Goal: Transaction & Acquisition: Purchase product/service

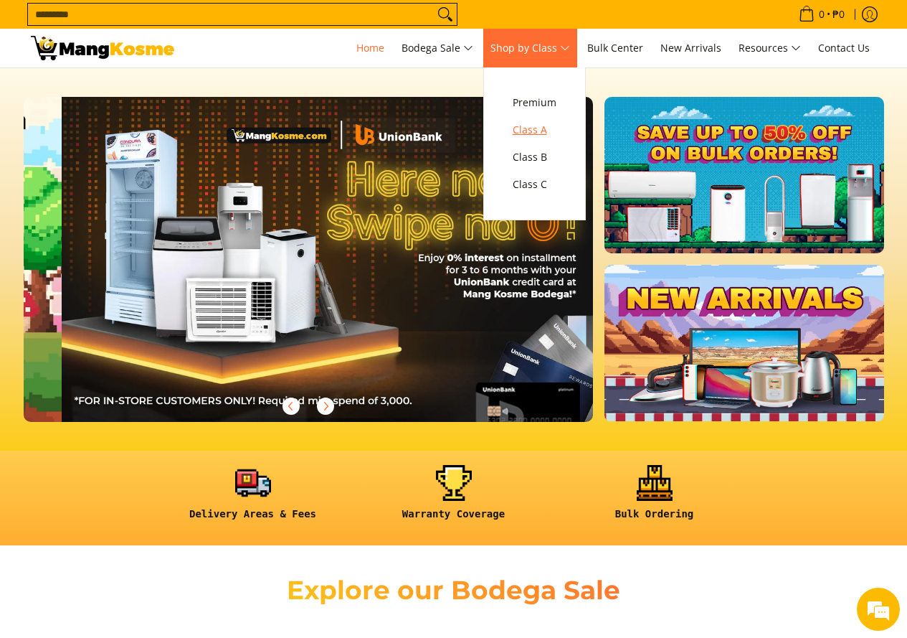
scroll to position [0, 570]
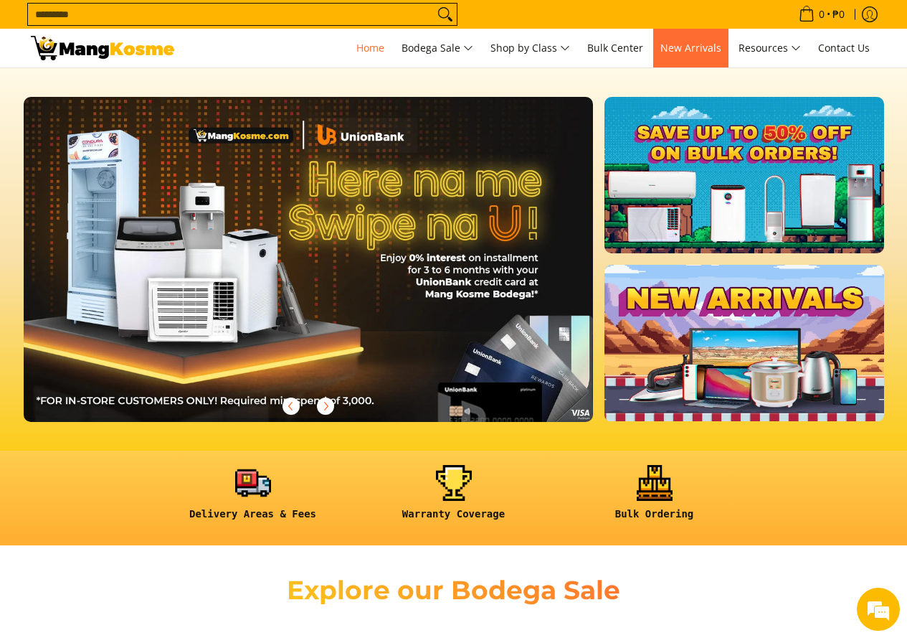
click at [703, 39] on link "New Arrivals" at bounding box center [690, 48] width 75 height 39
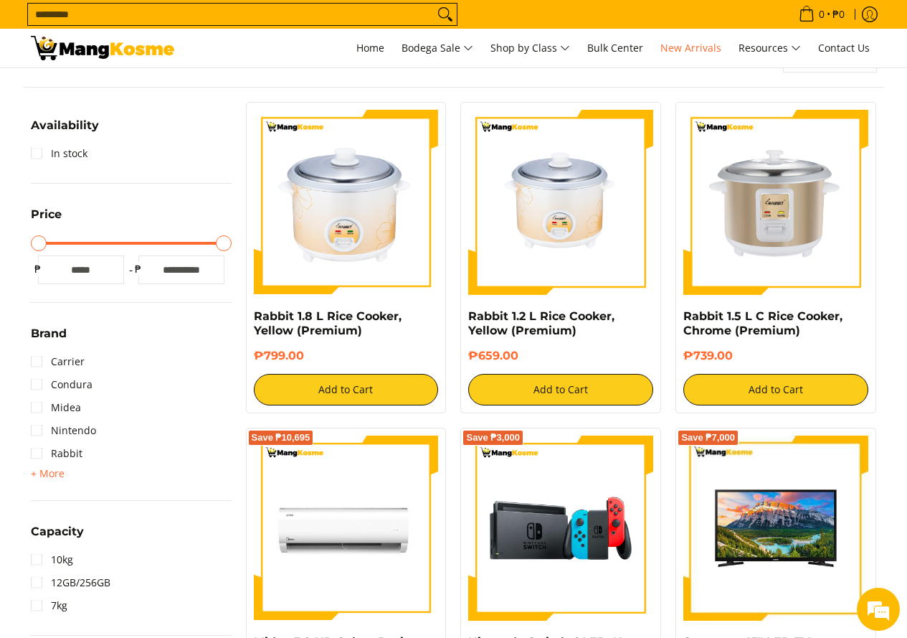
scroll to position [215, 0]
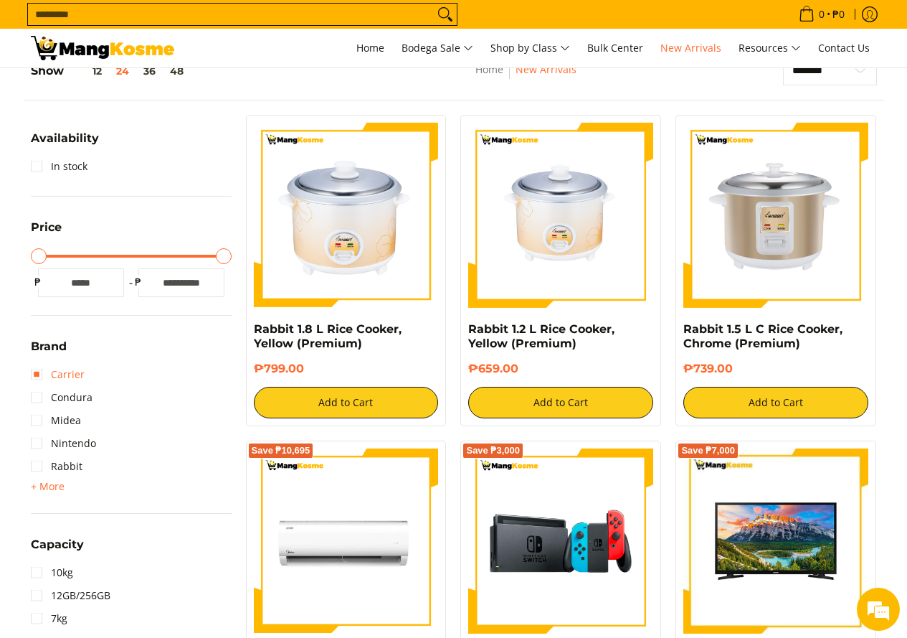
click at [80, 377] on link "Carrier" at bounding box center [58, 374] width 54 height 23
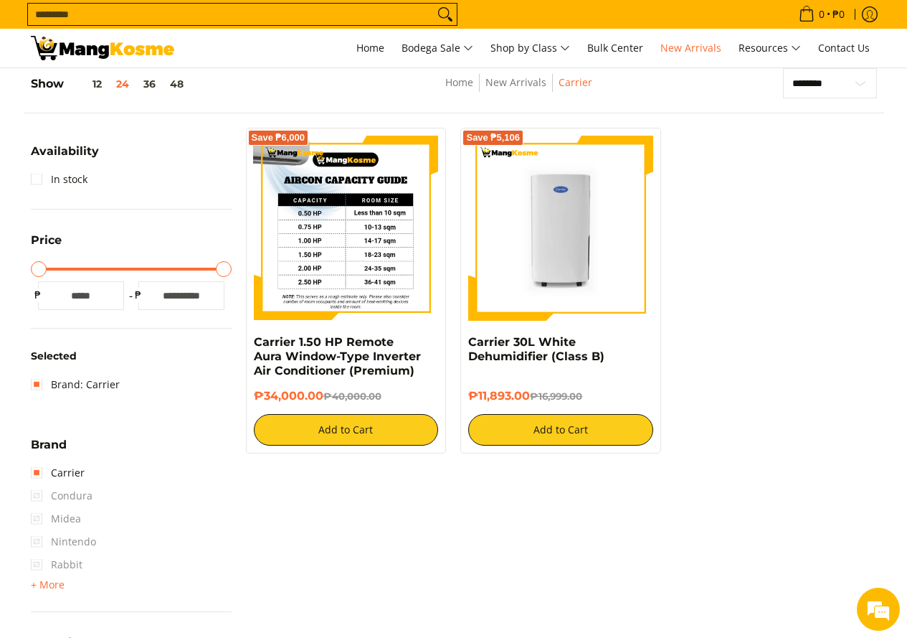
click at [347, 242] on img at bounding box center [346, 228] width 185 height 185
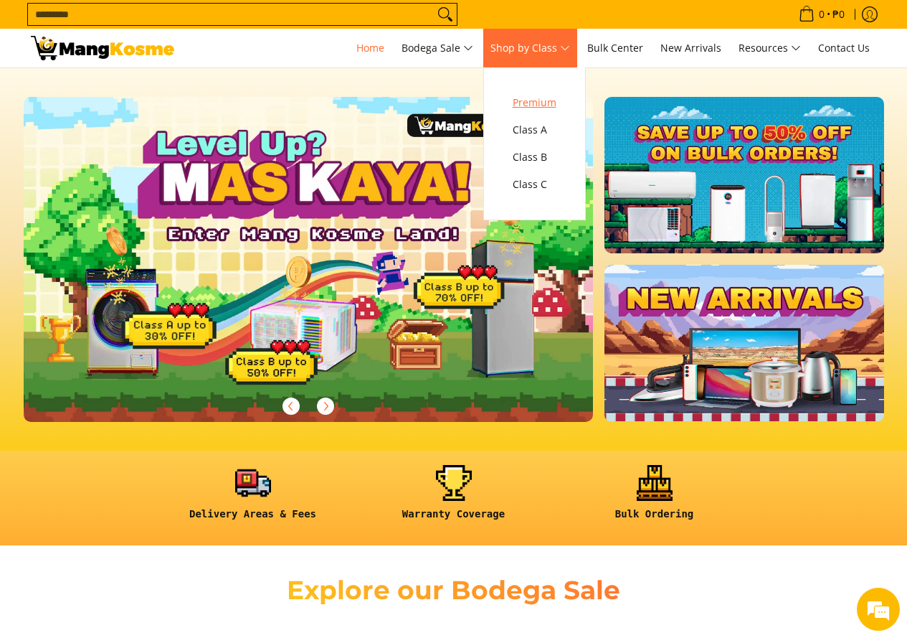
click at [536, 108] on span "Premium" at bounding box center [535, 103] width 44 height 18
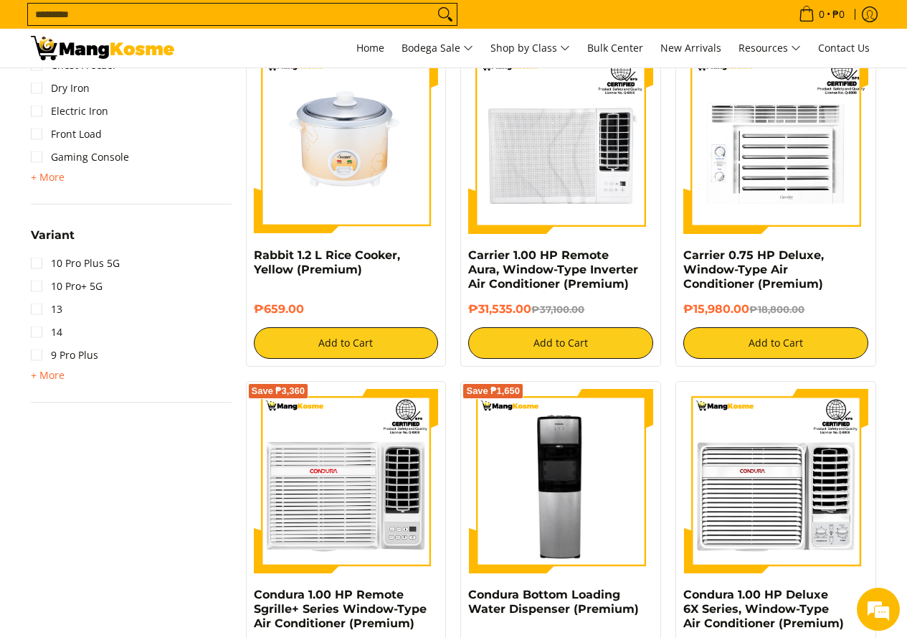
scroll to position [1650, 0]
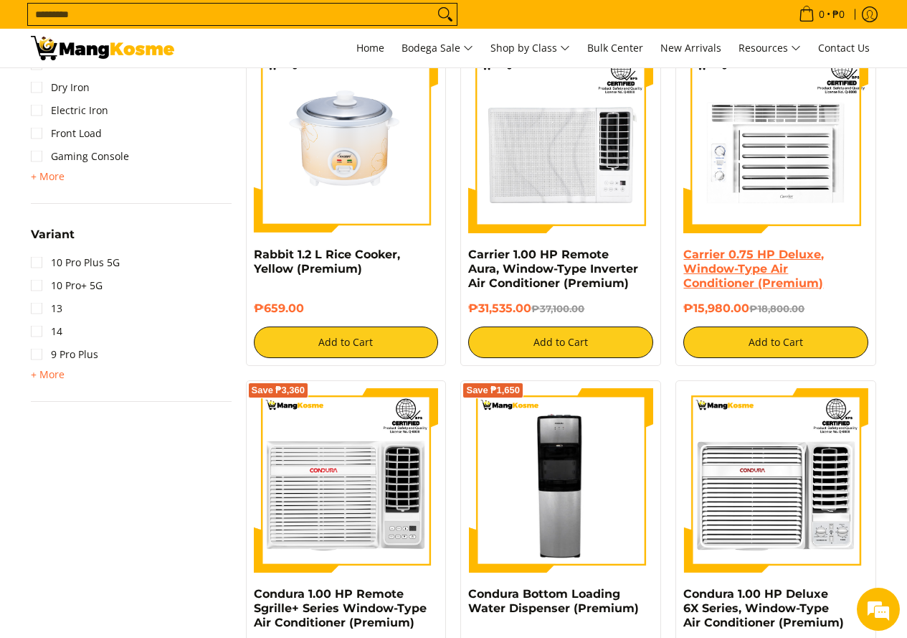
click at [738, 270] on link "Carrier 0.75 HP Deluxe, Window-Type Air Conditioner (Premium)" at bounding box center [753, 268] width 141 height 42
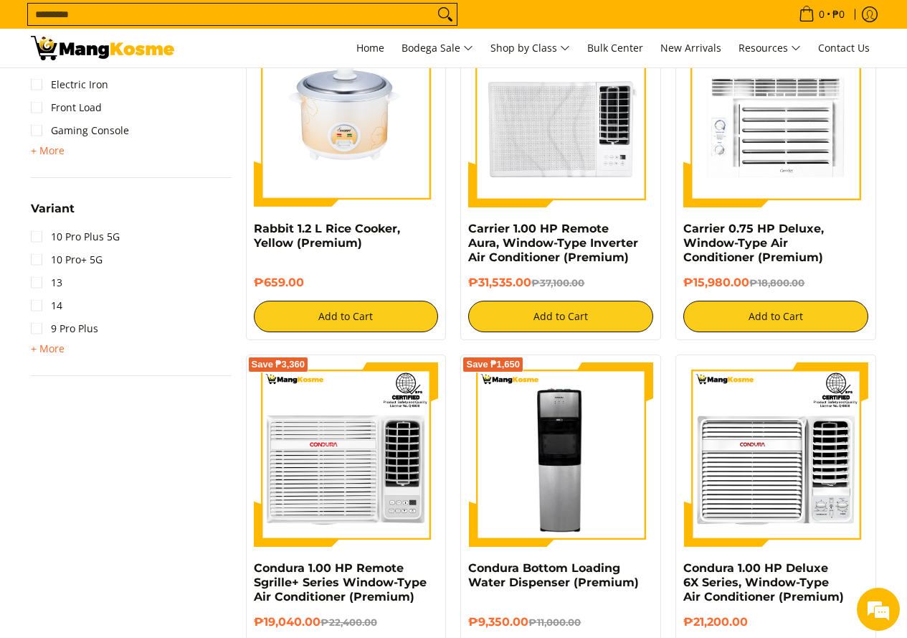
scroll to position [1650, 0]
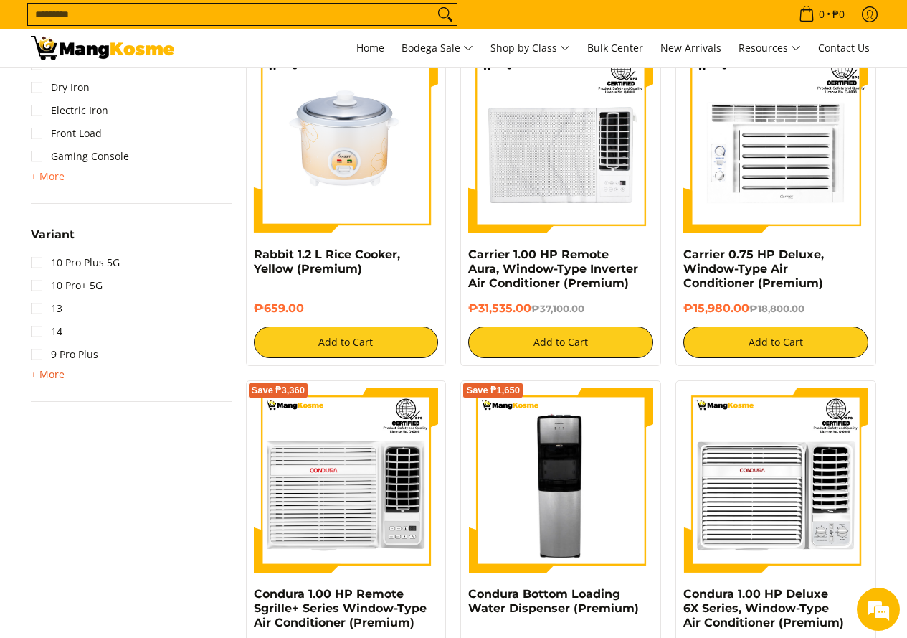
click at [54, 378] on span "+ More" at bounding box center [48, 374] width 34 height 11
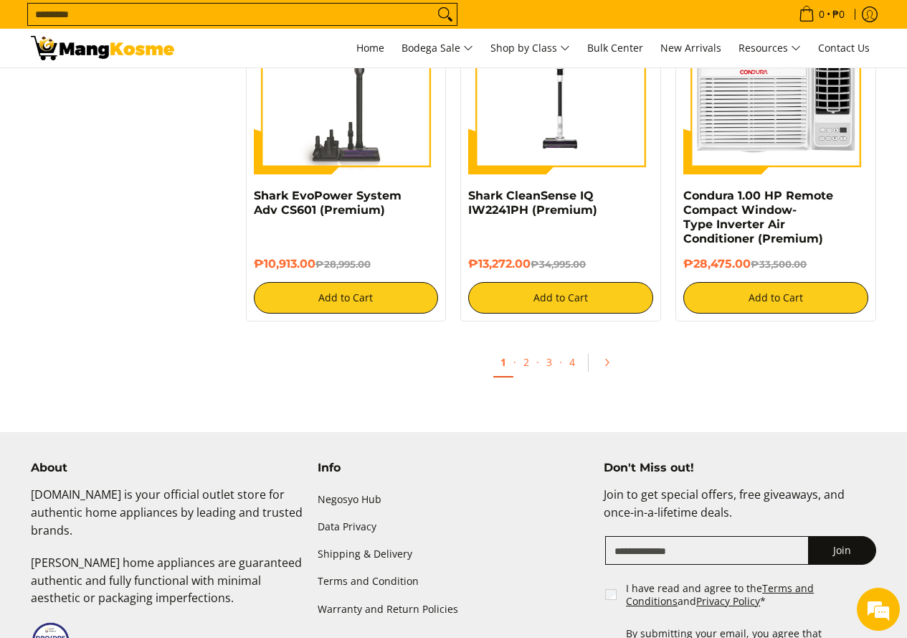
scroll to position [2797, 0]
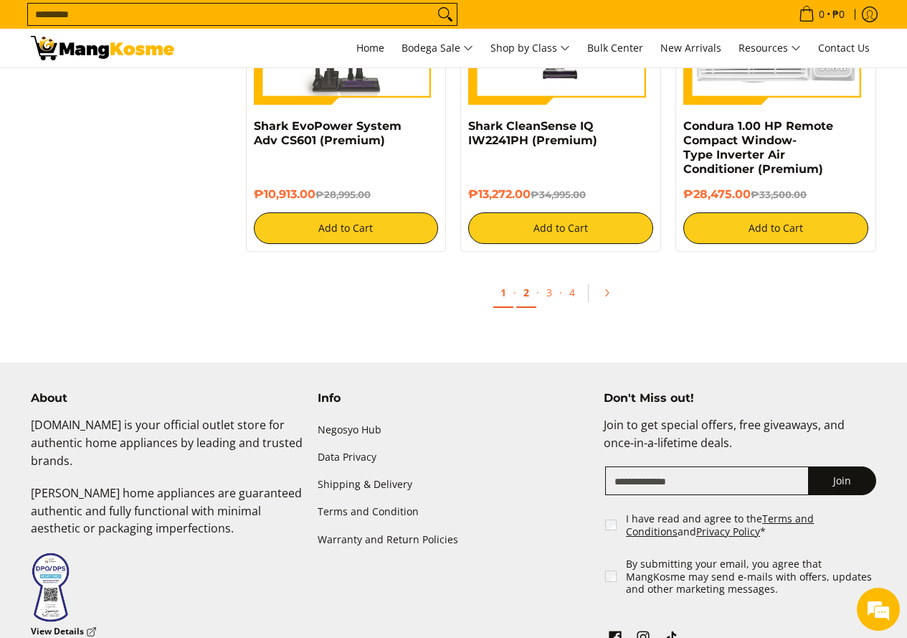
click at [526, 295] on link "2" at bounding box center [526, 292] width 20 height 29
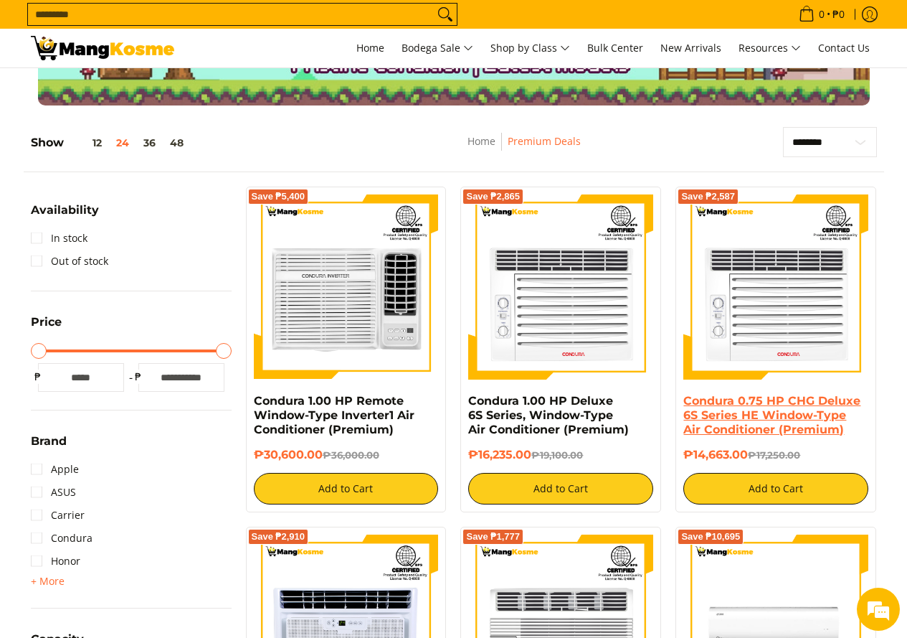
click at [767, 425] on link "Condura 0.75 HP CHG Deluxe 6S Series HE Window-Type Air Conditioner (Premium)" at bounding box center [771, 415] width 177 height 42
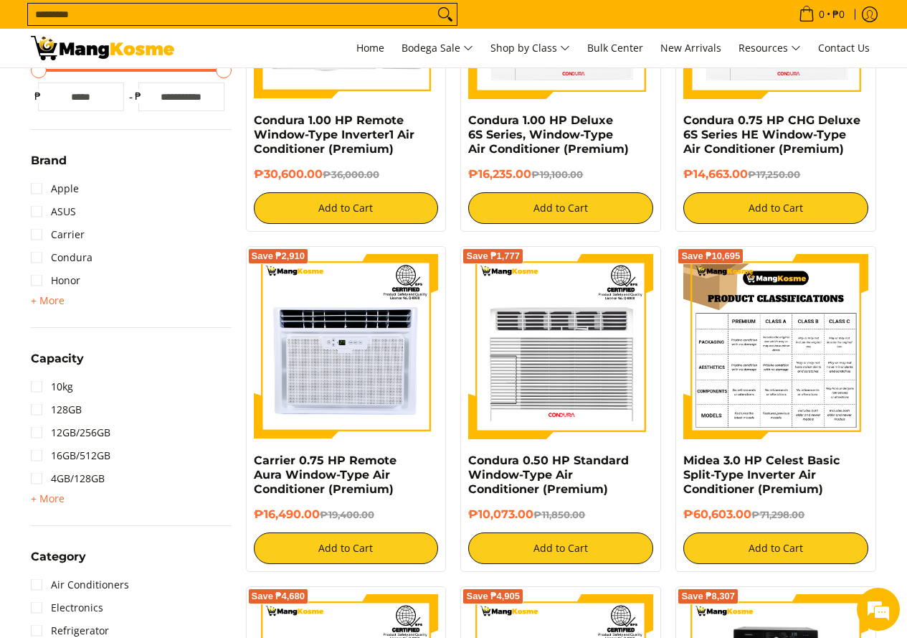
scroll to position [502, 0]
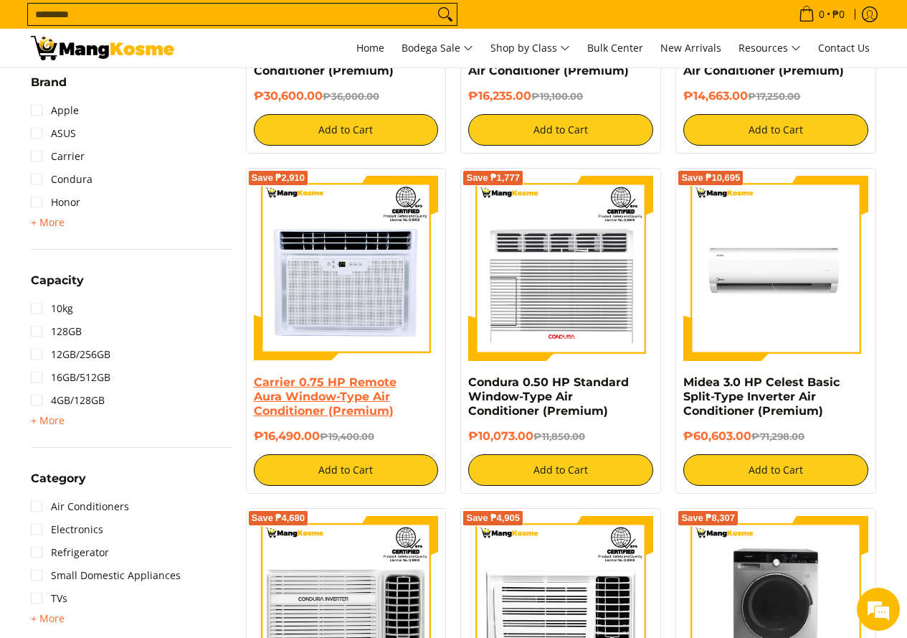
click at [357, 400] on link "Carrier 0.75 HP Remote Aura Window-Type Air Conditioner (Premium)" at bounding box center [325, 396] width 143 height 42
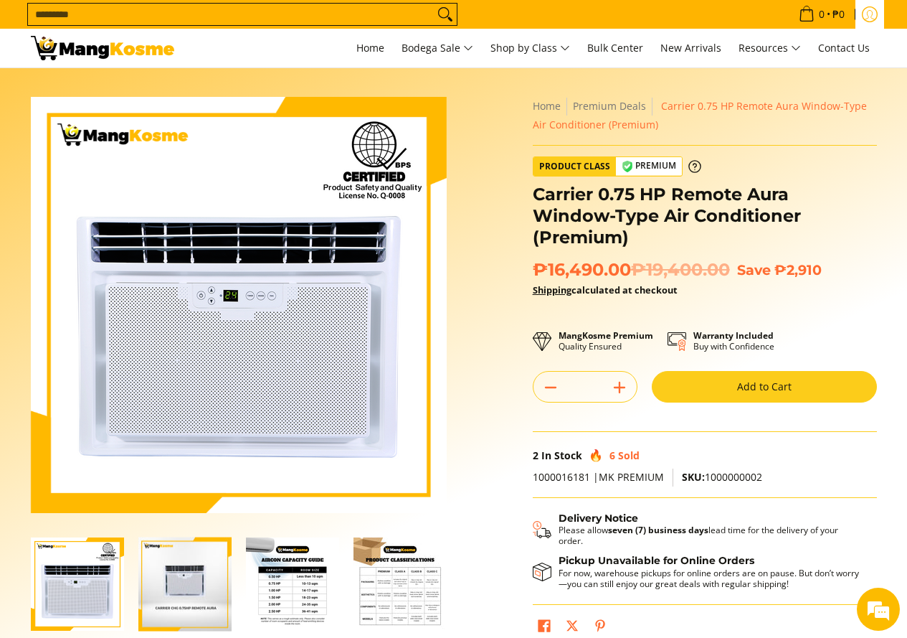
click at [868, 12] on icon "Log in" at bounding box center [870, 14] width 16 height 16
click at [742, 371] on button "Add to Cart" at bounding box center [764, 387] width 225 height 32
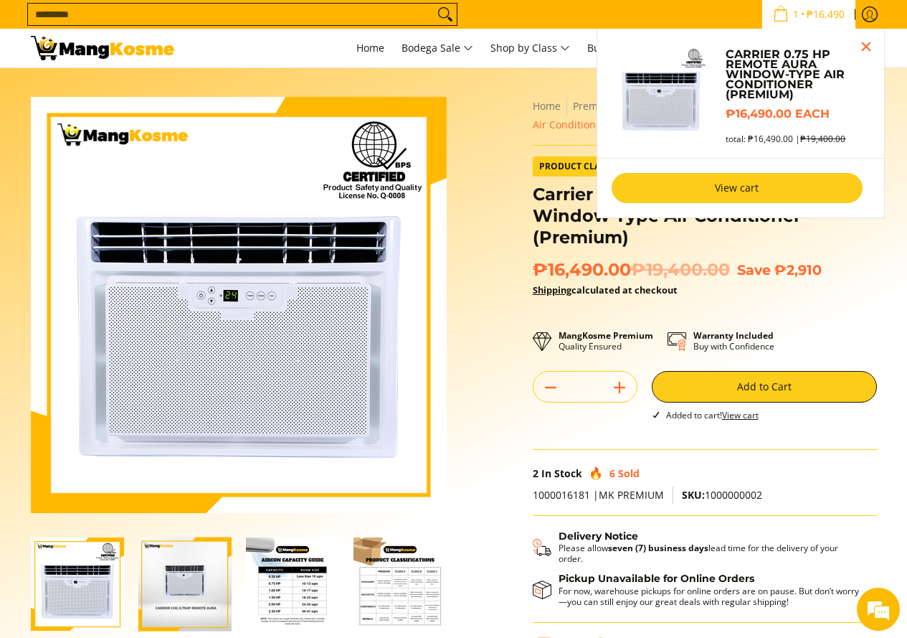
click at [767, 198] on link "View cart" at bounding box center [737, 188] width 251 height 30
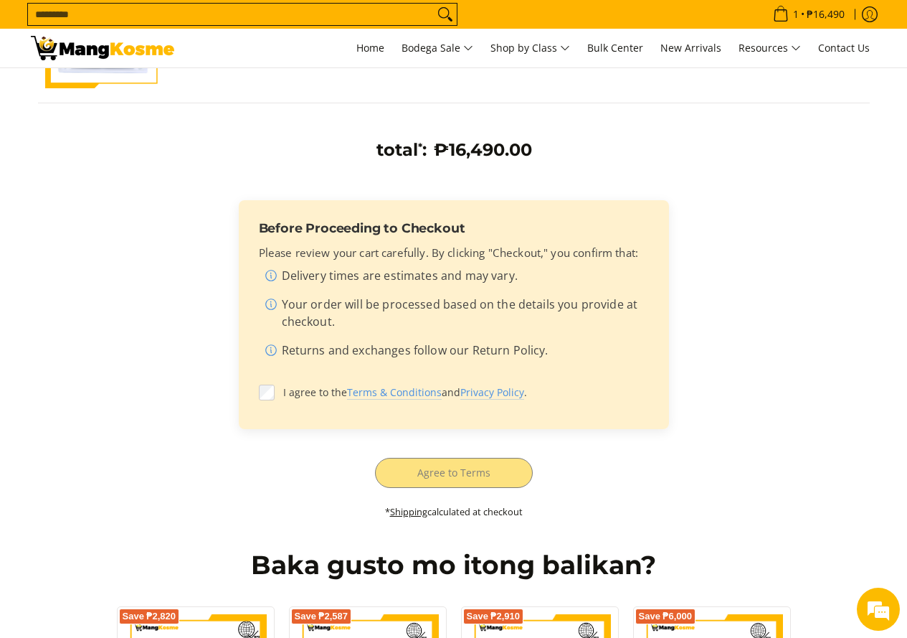
scroll to position [502, 0]
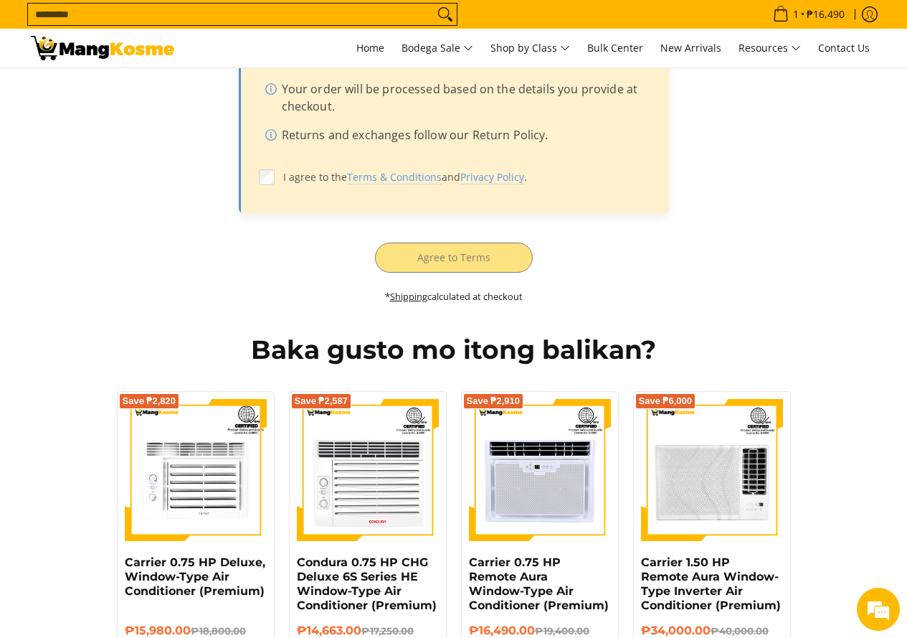
click at [266, 169] on label "I agree to the Terms & Conditions and Privacy Policy ." at bounding box center [454, 177] width 390 height 27
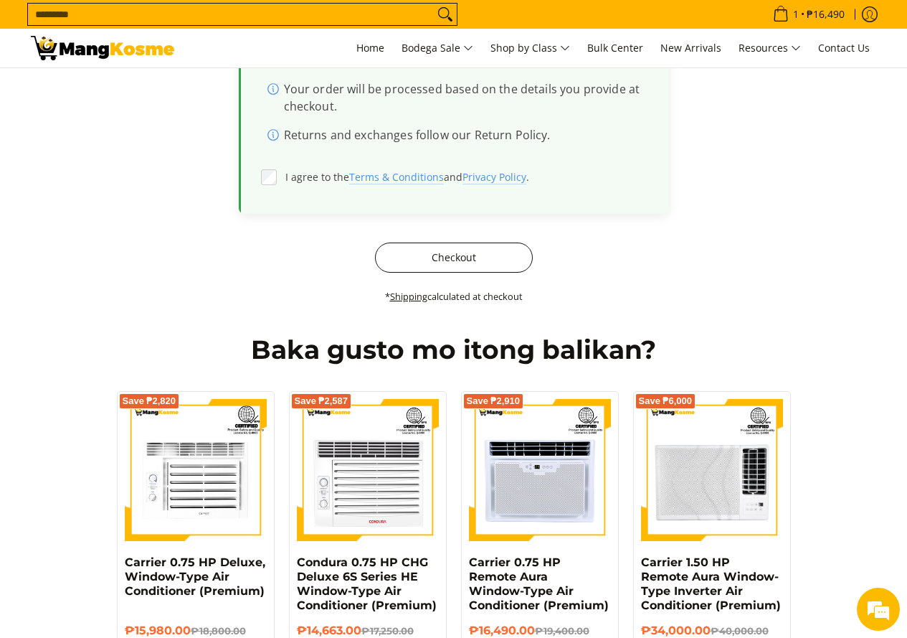
click at [445, 261] on button "Checkout" at bounding box center [454, 257] width 158 height 30
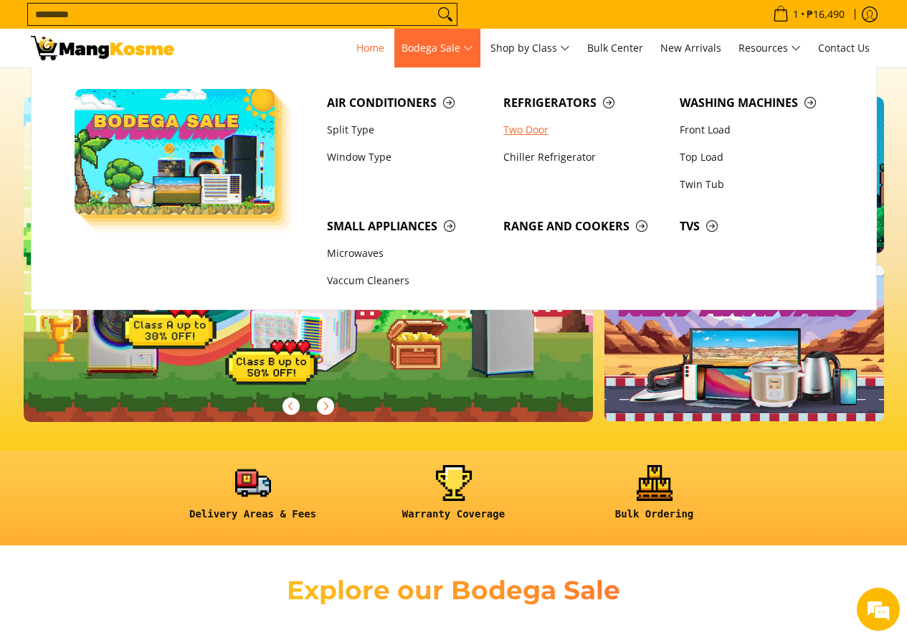
click at [537, 131] on link "Two Door" at bounding box center [584, 129] width 176 height 27
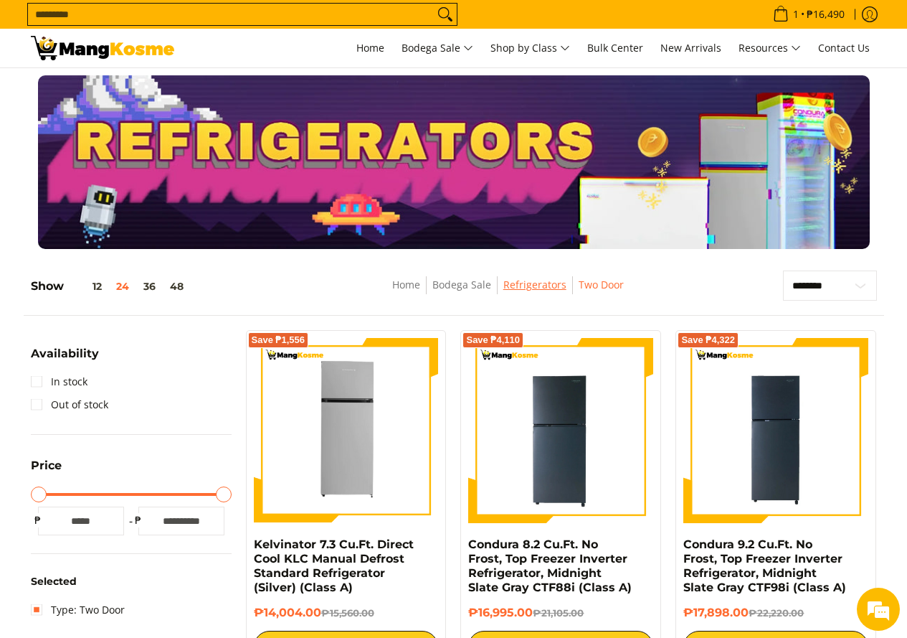
click at [524, 290] on link "Refrigerators" at bounding box center [534, 285] width 63 height 14
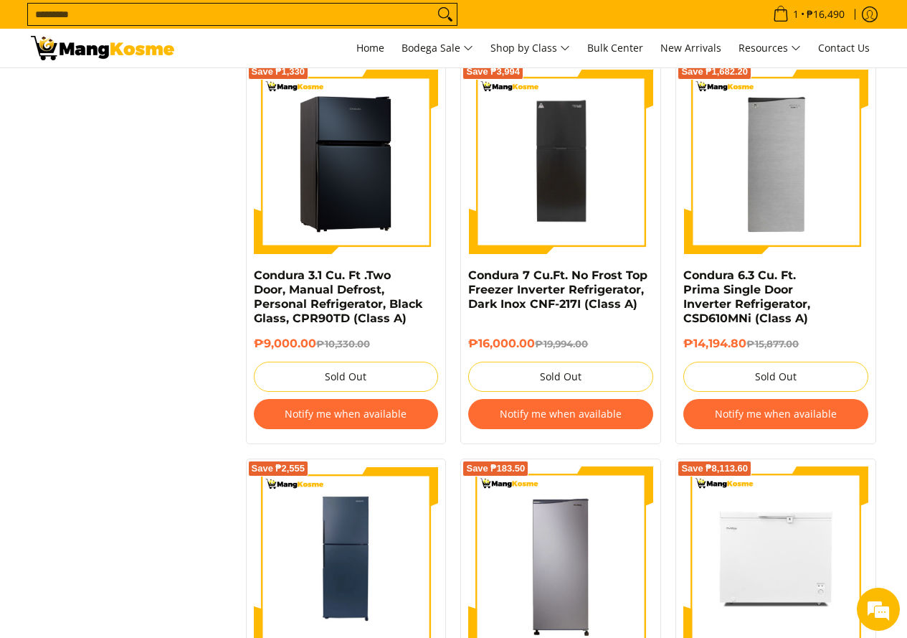
scroll to position [2223, 0]
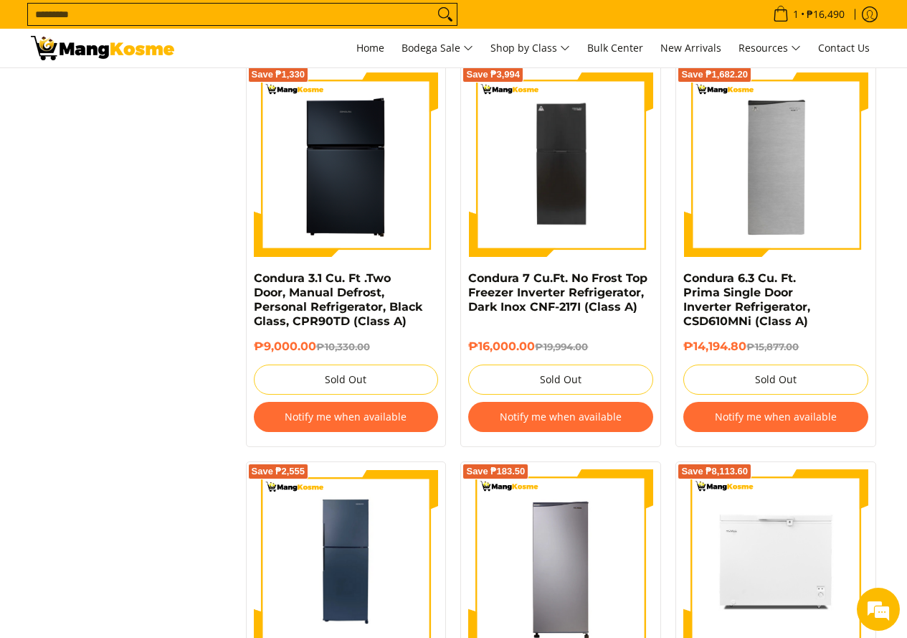
click at [66, 44] on img at bounding box center [102, 48] width 143 height 24
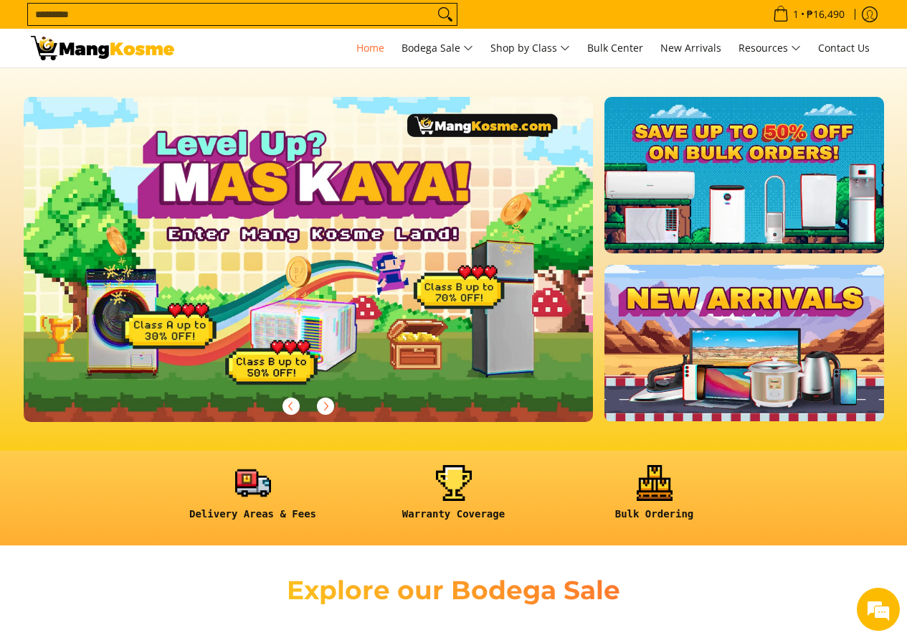
click at [726, 189] on link at bounding box center [744, 175] width 279 height 156
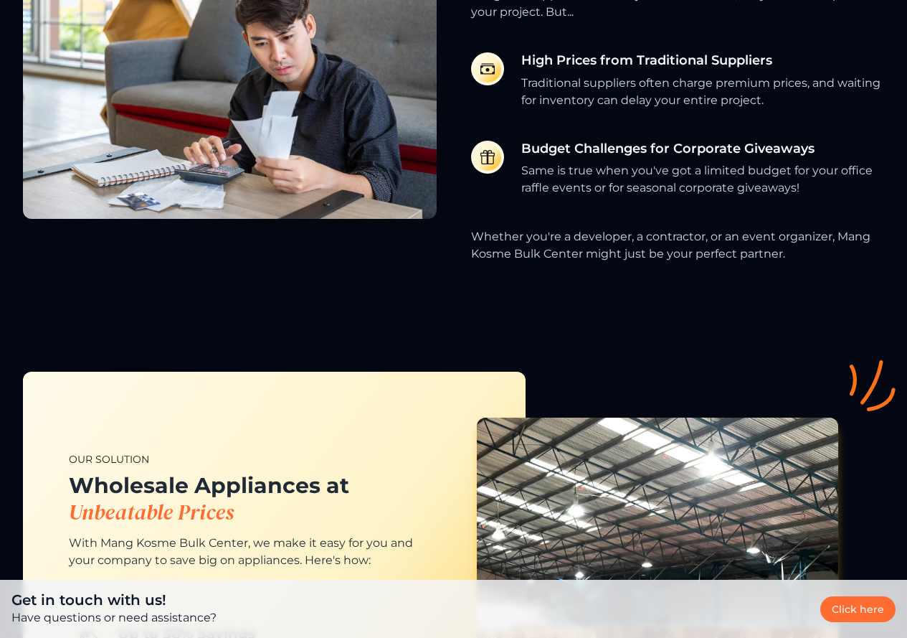
scroll to position [932, 0]
